Goal: Find specific page/section: Find specific page/section

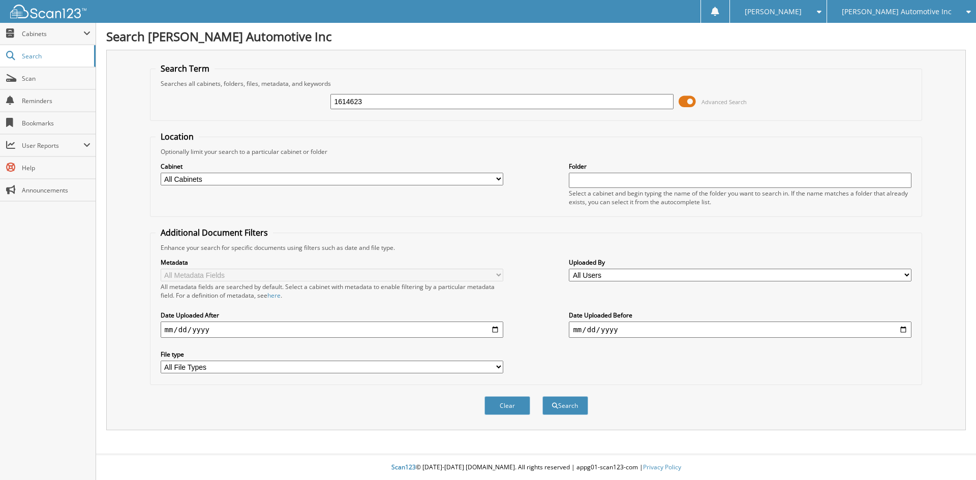
type input "1614623"
click at [542, 396] on button "Search" at bounding box center [565, 405] width 46 height 19
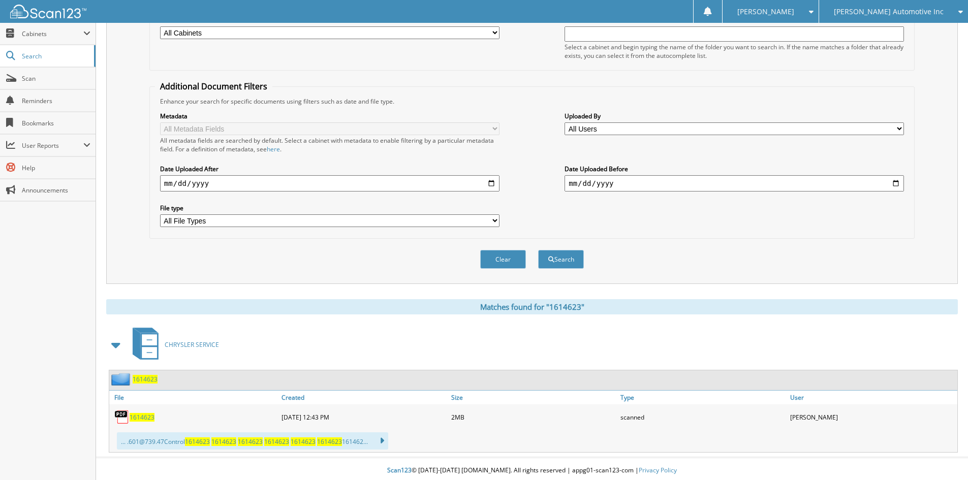
scroll to position [150, 0]
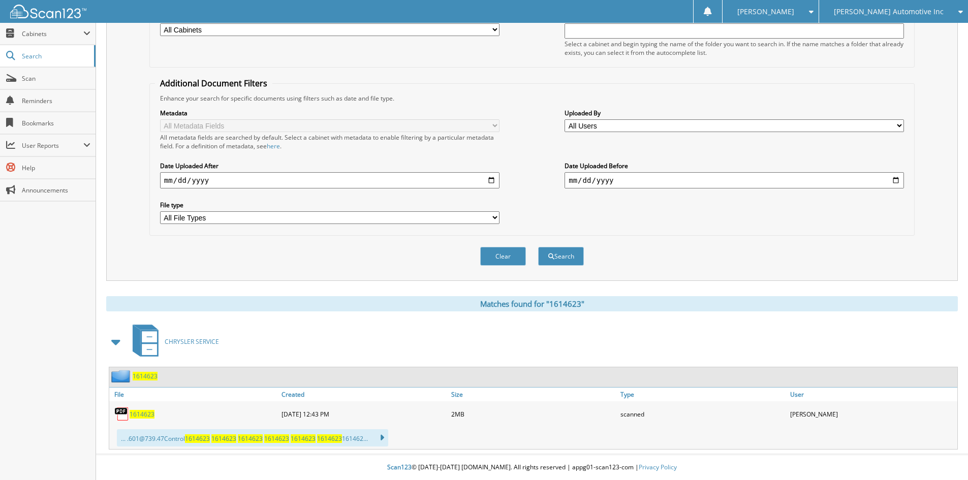
click at [140, 413] on span "1614623" at bounding box center [142, 414] width 25 height 9
click at [53, 80] on span "Scan" at bounding box center [56, 78] width 69 height 9
